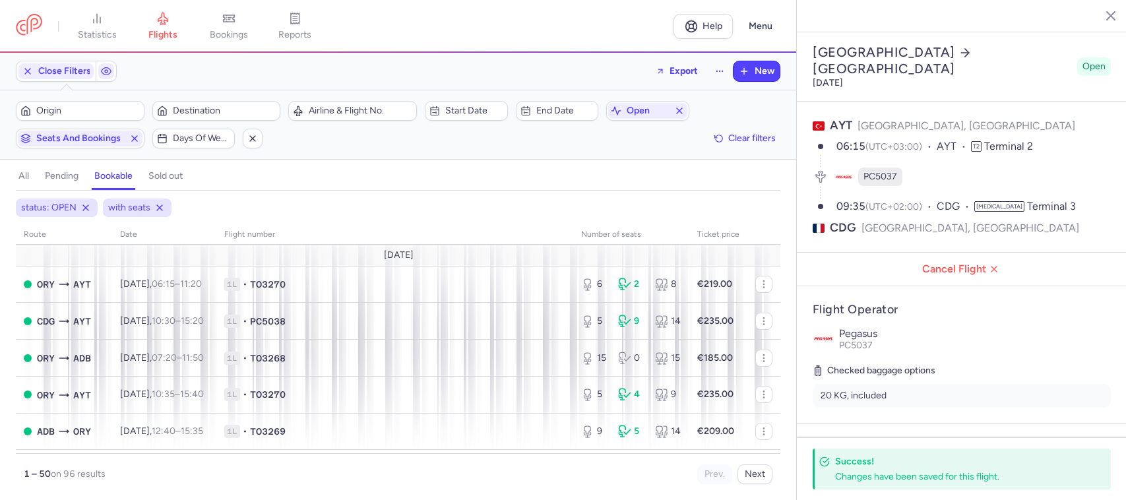
select select "hours"
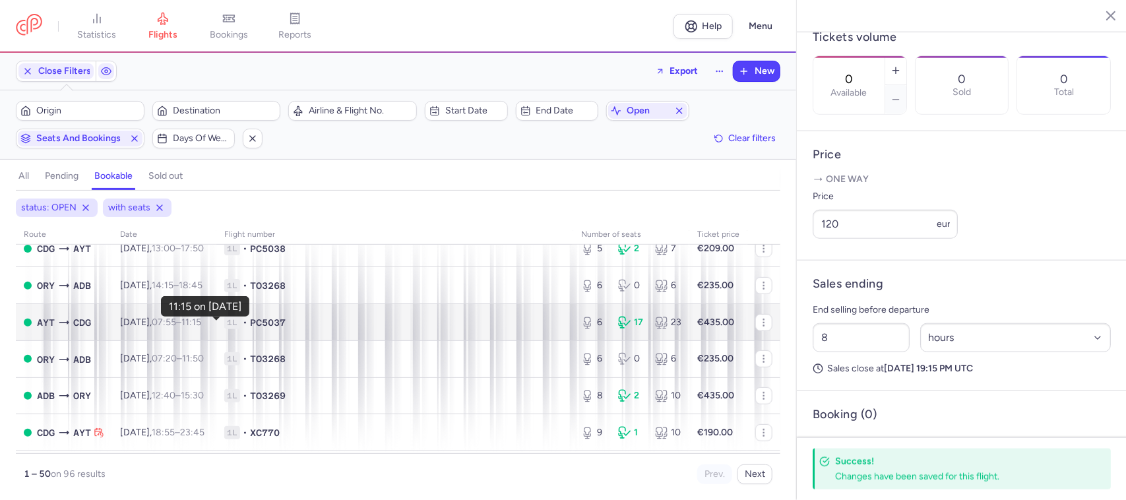
scroll to position [247, 0]
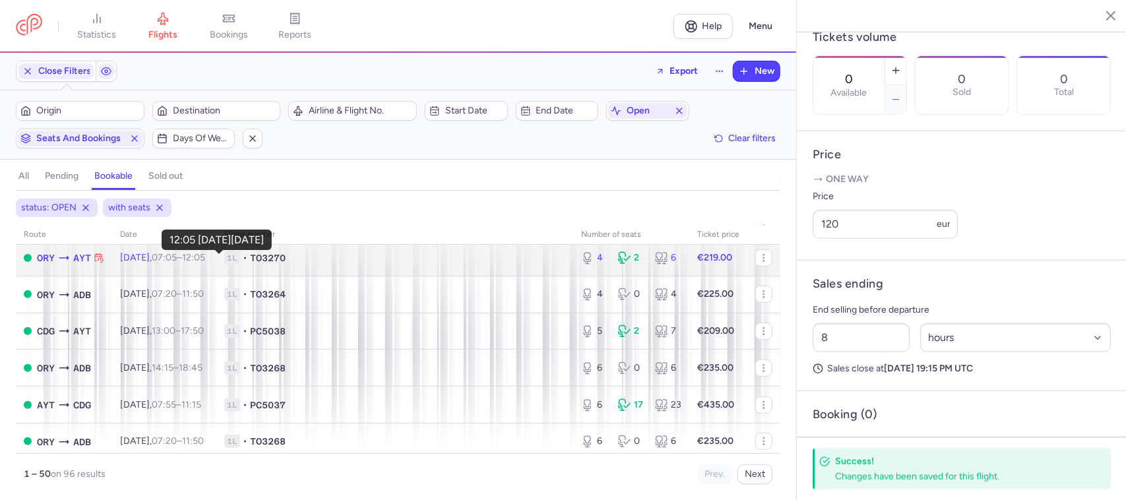
click at [205, 263] on time "12:05 +0" at bounding box center [193, 257] width 23 height 11
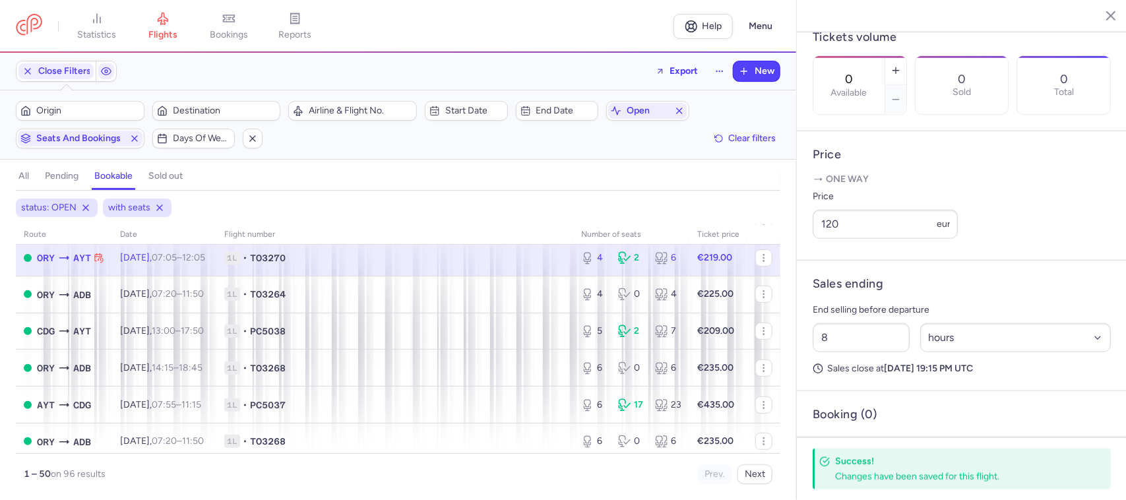
type input "4"
type input "2"
select select "days"
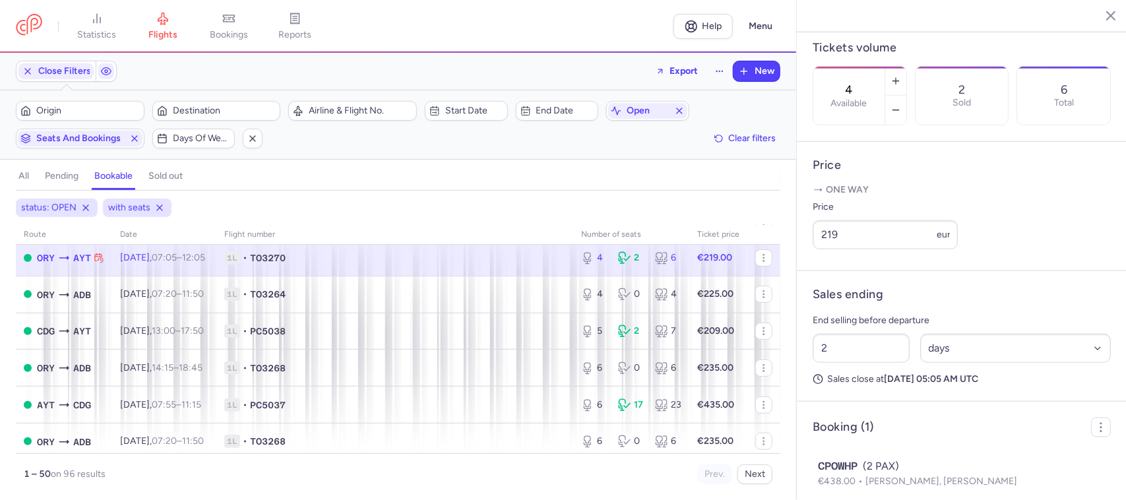
scroll to position [421, 0]
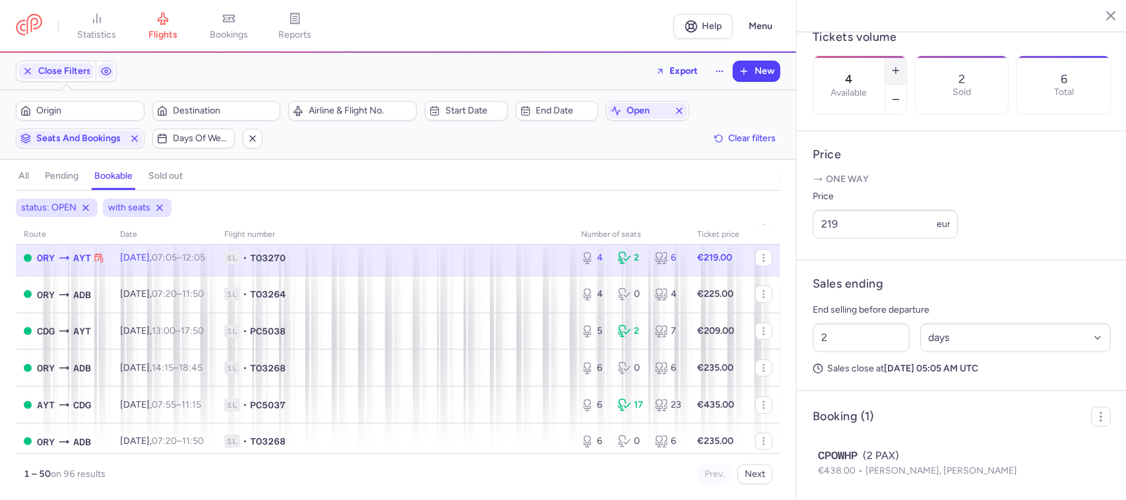
click at [906, 56] on button "button" at bounding box center [895, 70] width 21 height 29
type input "6"
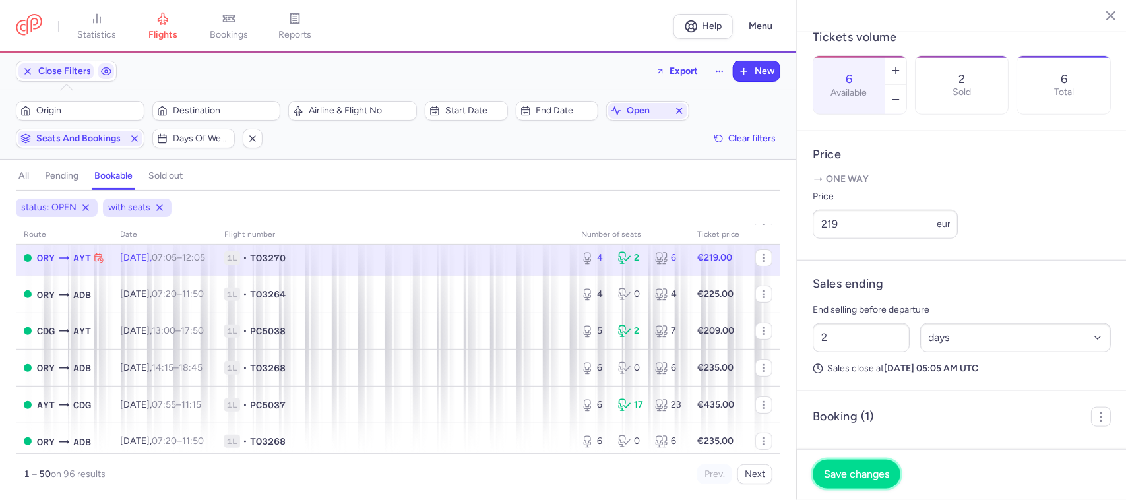
click at [869, 477] on span "Save changes" at bounding box center [856, 474] width 65 height 12
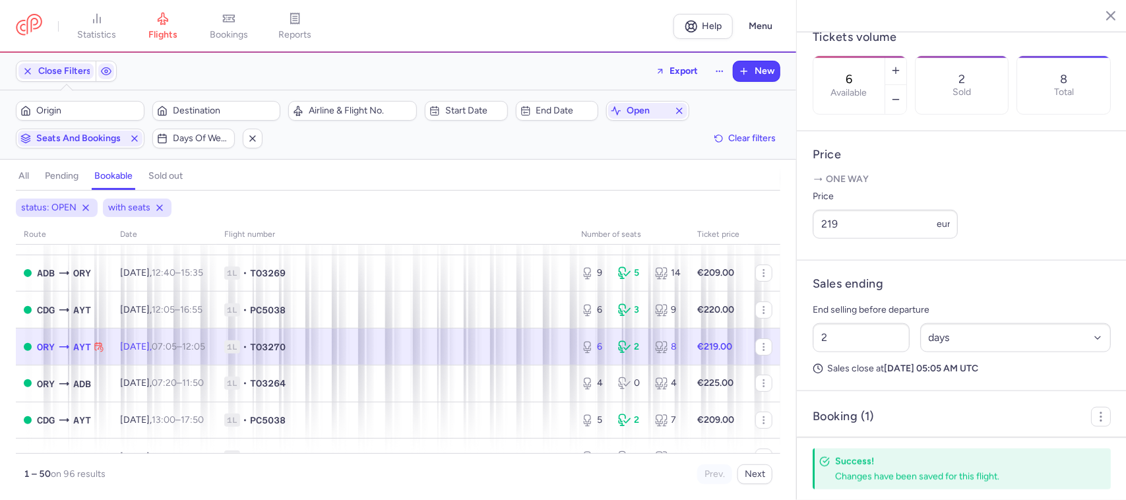
scroll to position [0, 0]
